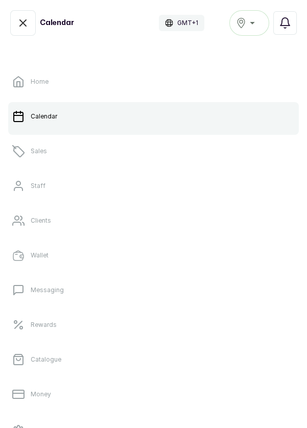
scroll to position [0, 818]
click at [39, 150] on p "Sales" at bounding box center [39, 151] width 16 height 8
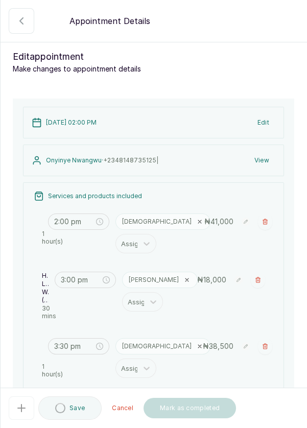
click at [20, 21] on icon "button" at bounding box center [21, 21] width 3 height 6
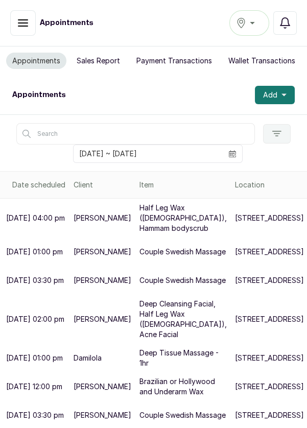
click at [277, 91] on button "Add" at bounding box center [275, 95] width 40 height 18
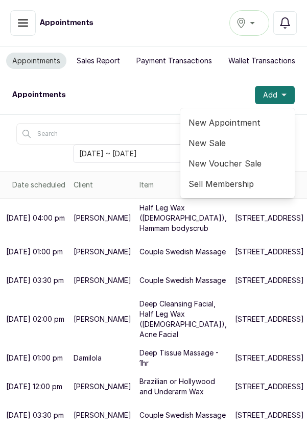
click at [241, 123] on span "New Appointment" at bounding box center [237, 122] width 98 height 12
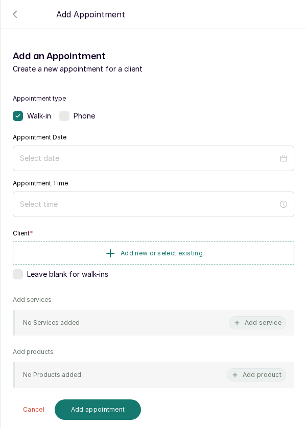
click at [60, 114] on label at bounding box center [64, 116] width 10 height 10
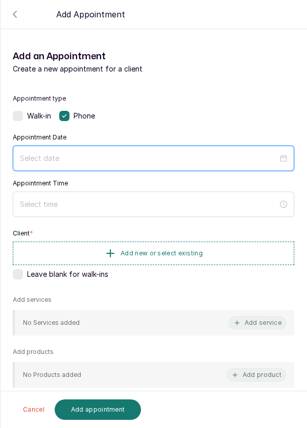
click at [40, 155] on input at bounding box center [149, 158] width 258 height 11
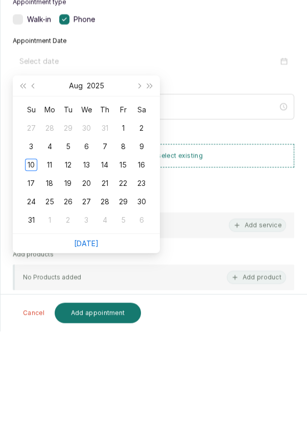
click at [55, 264] on div "11" at bounding box center [49, 261] width 12 height 12
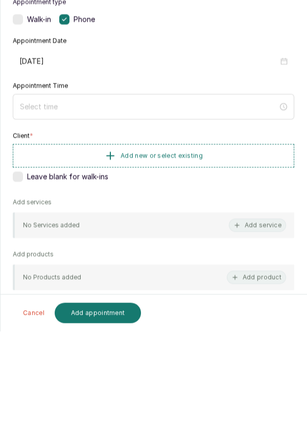
type input "[DATE]"
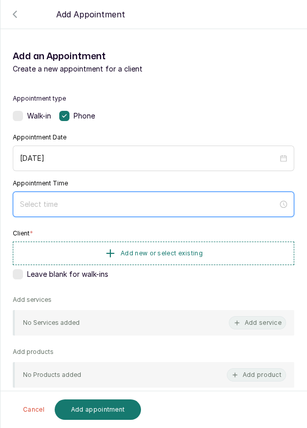
click at [31, 206] on input at bounding box center [149, 204] width 258 height 11
